Goal: Find specific page/section: Find specific page/section

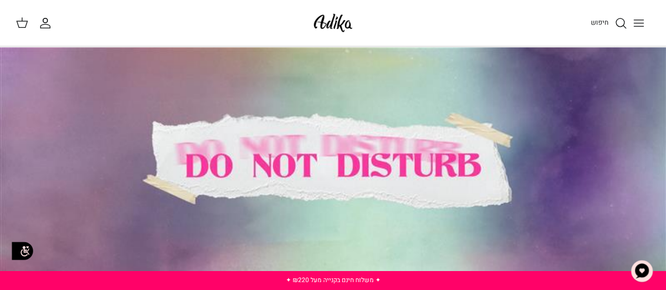
click at [645, 17] on icon "Toggle menu" at bounding box center [639, 23] width 13 height 13
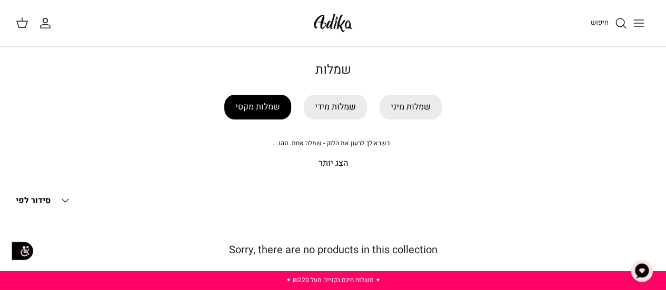
click at [267, 104] on link "שמלות מקסי" at bounding box center [257, 107] width 67 height 25
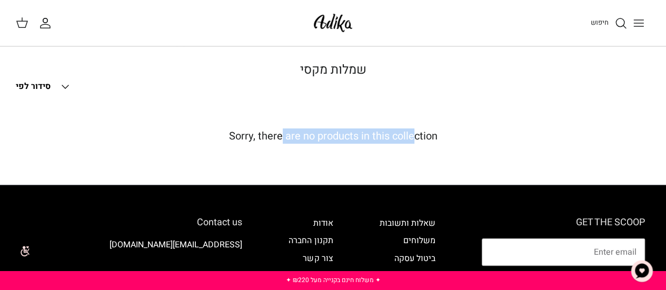
drag, startPoint x: 281, startPoint y: 137, endPoint x: 638, endPoint y: 130, distance: 357.8
click at [638, 130] on h5 "Sorry, there are no products in this collection" at bounding box center [333, 136] width 635 height 13
